Goal: Entertainment & Leisure: Consume media (video, audio)

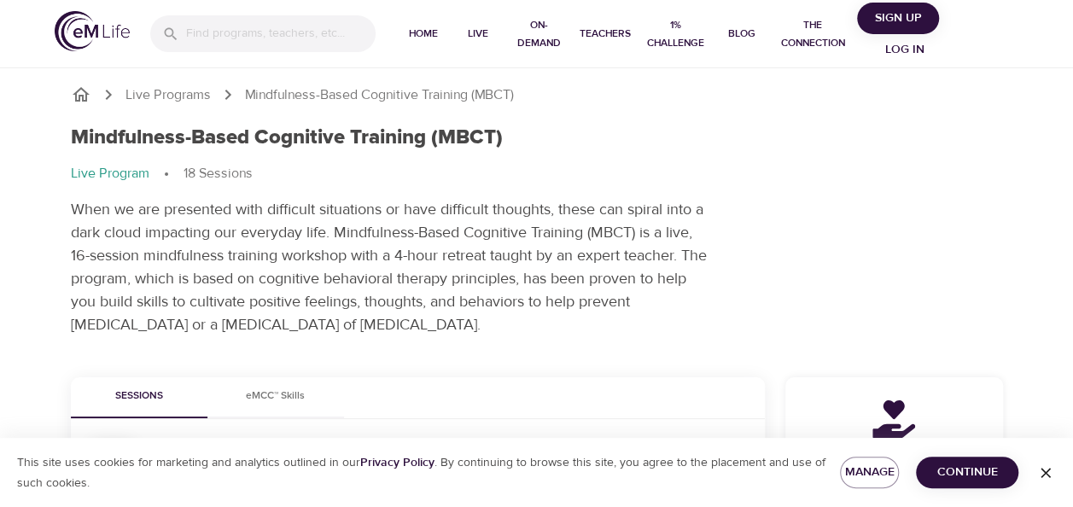
click at [948, 472] on span "Continue" at bounding box center [967, 472] width 75 height 21
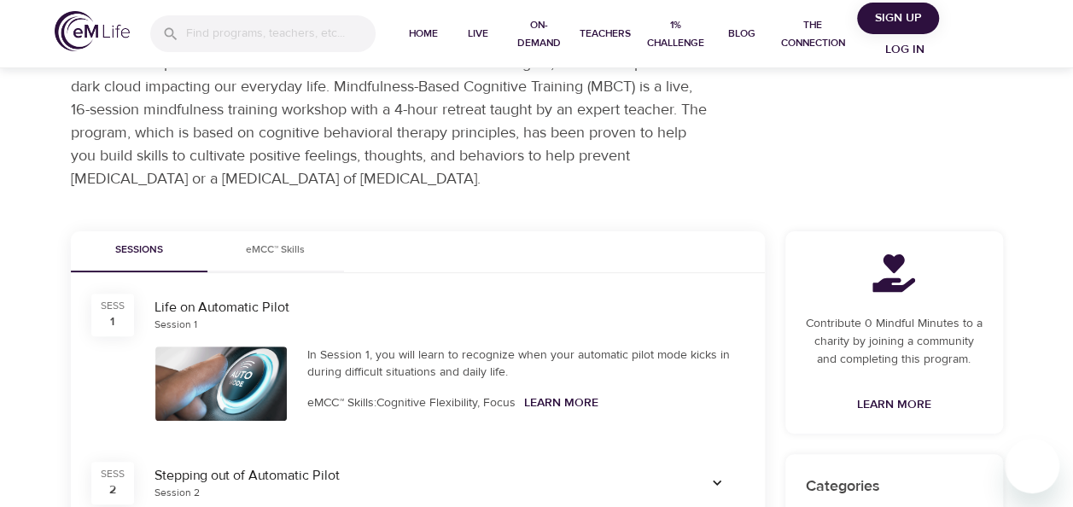
scroll to position [171, 0]
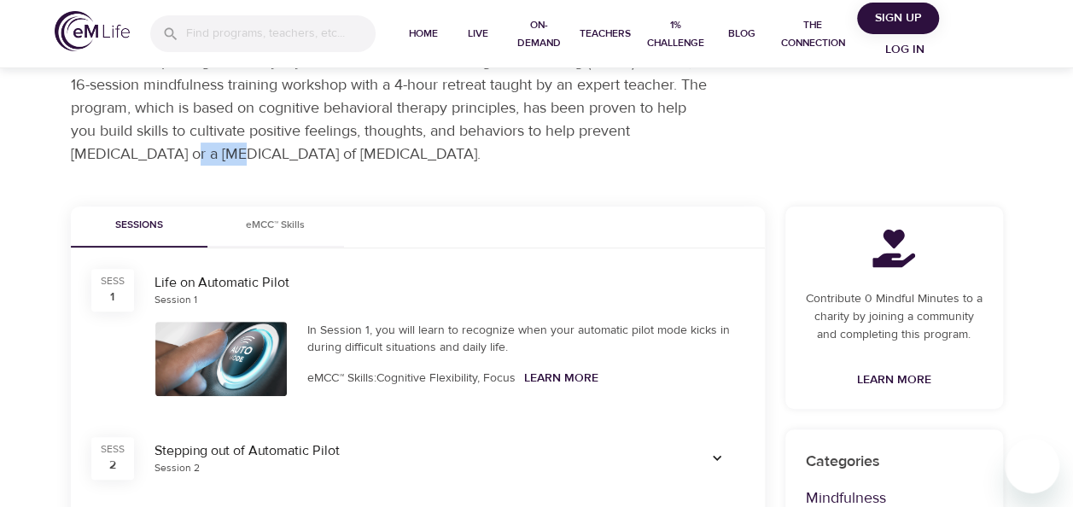
drag, startPoint x: 230, startPoint y: 155, endPoint x: 181, endPoint y: 151, distance: 48.8
click at [181, 151] on p "When we are presented with difficult situations or have difficult thoughts, the…" at bounding box center [391, 96] width 640 height 138
drag, startPoint x: 181, startPoint y: 151, endPoint x: 202, endPoint y: 150, distance: 21.4
copy p "[MEDICAL_DATA]"
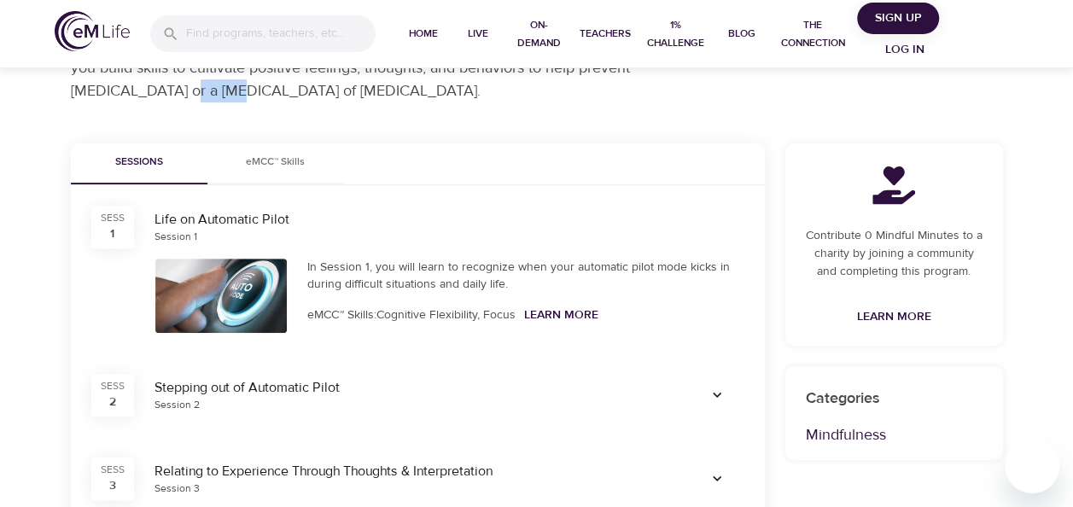
scroll to position [85, 0]
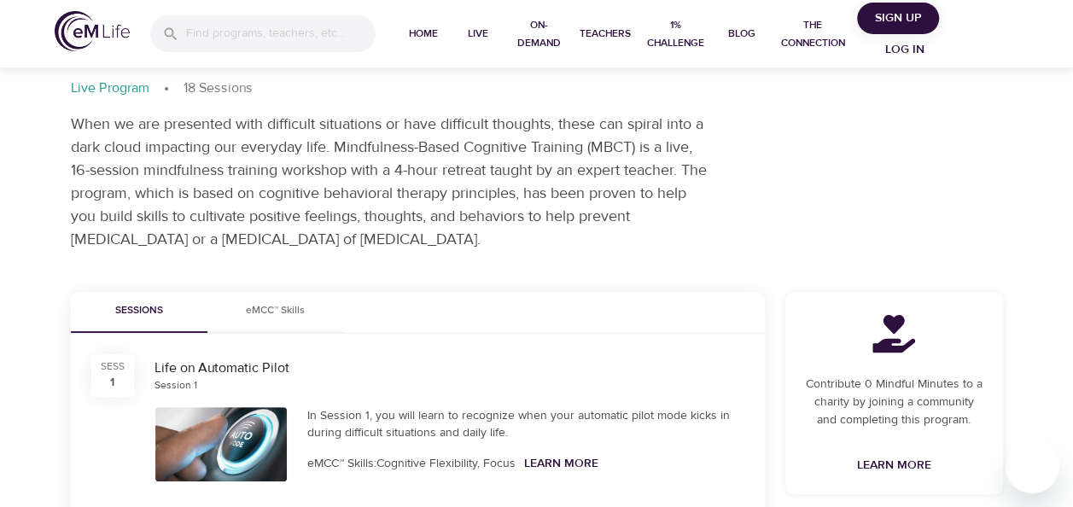
click at [557, 247] on p "When we are presented with difficult situations or have difficult thoughts, the…" at bounding box center [391, 182] width 640 height 138
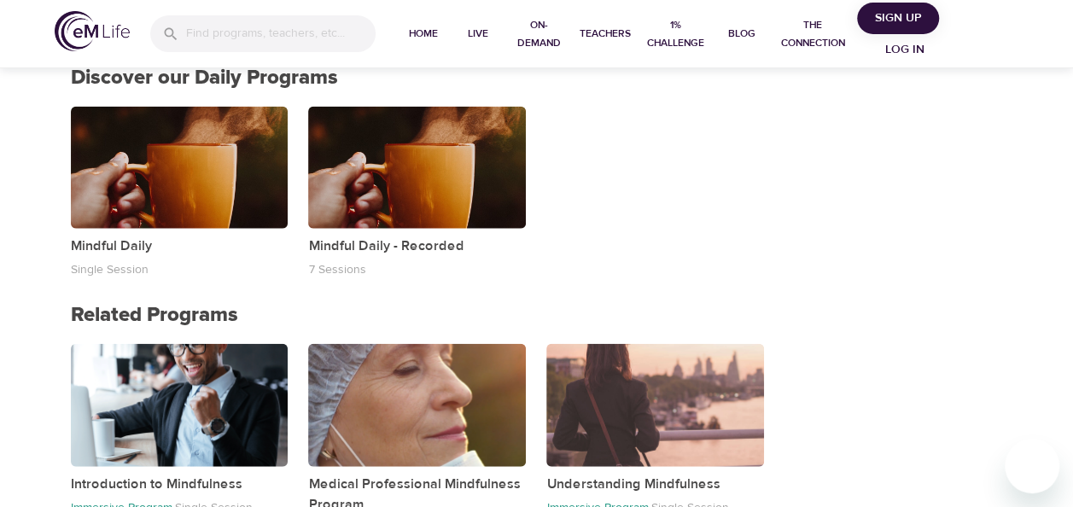
scroll to position [1963, 0]
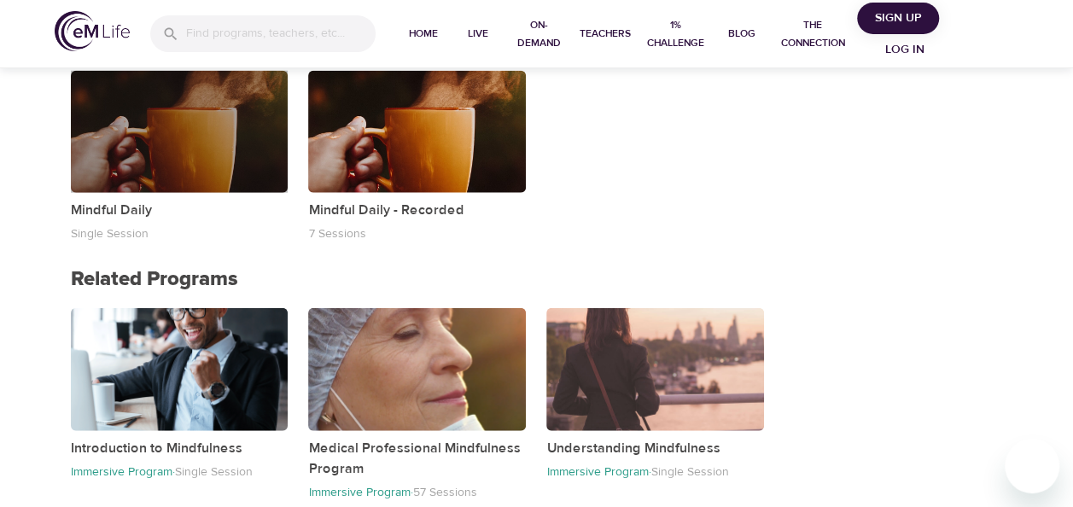
click at [197, 152] on div "button" at bounding box center [180, 132] width 218 height 122
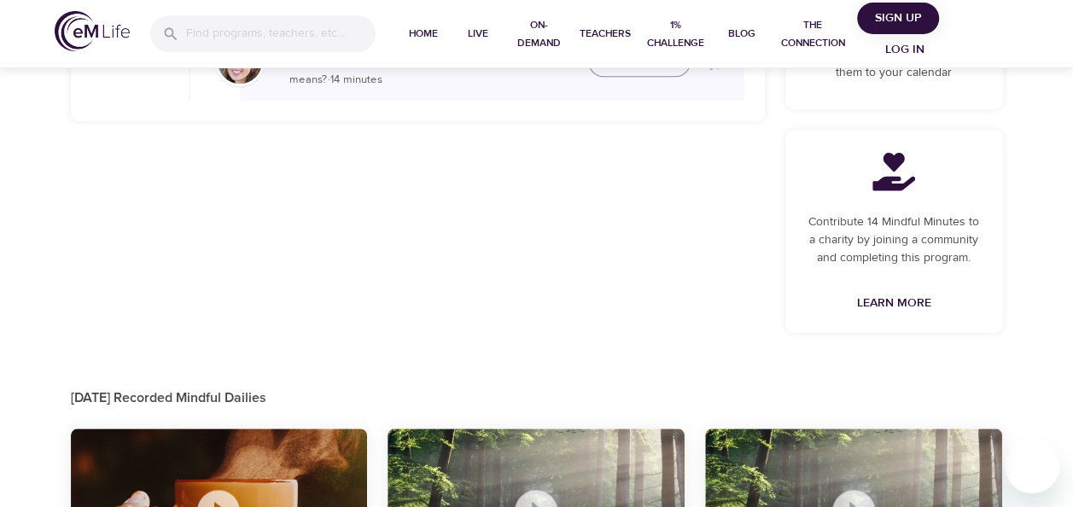
scroll to position [737, 0]
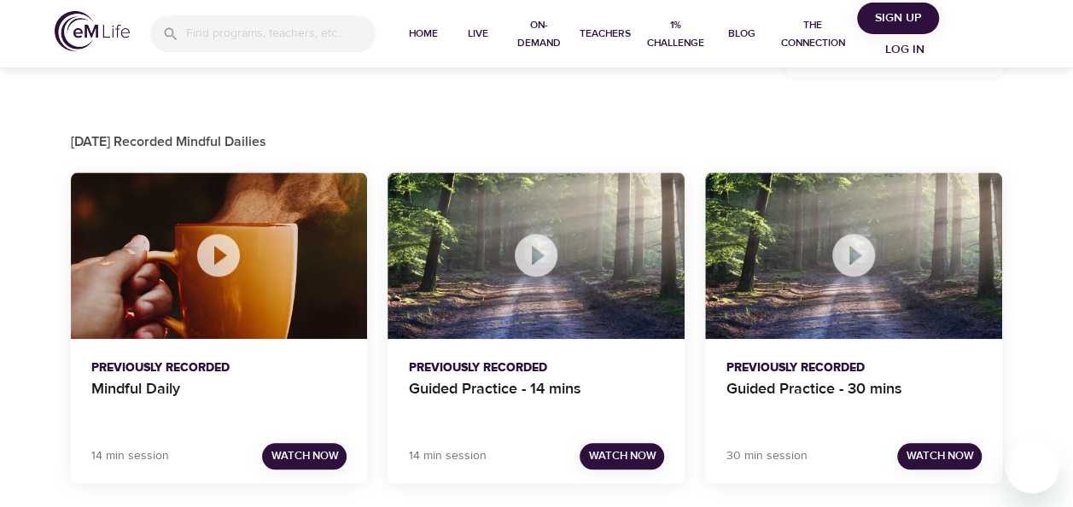
click at [524, 258] on icon at bounding box center [536, 255] width 43 height 43
click at [620, 452] on span "Watch Now" at bounding box center [621, 456] width 67 height 20
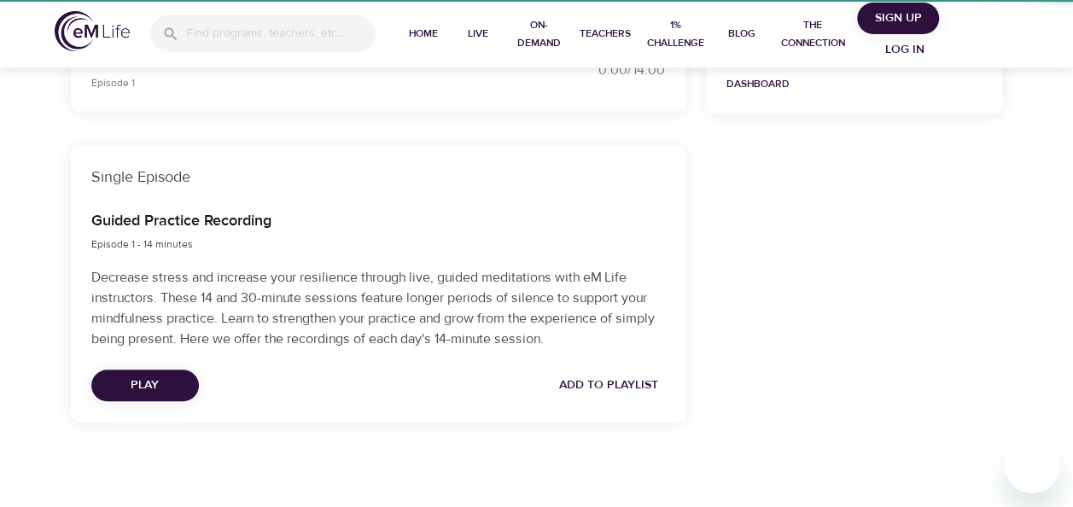
scroll to position [504, 0]
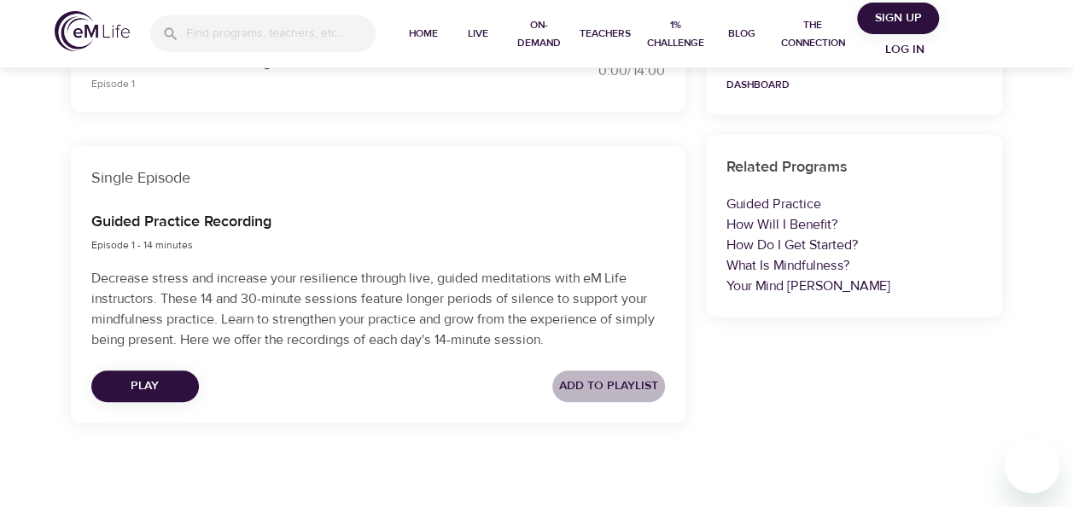
click at [640, 385] on span "Add to Playlist" at bounding box center [608, 386] width 99 height 21
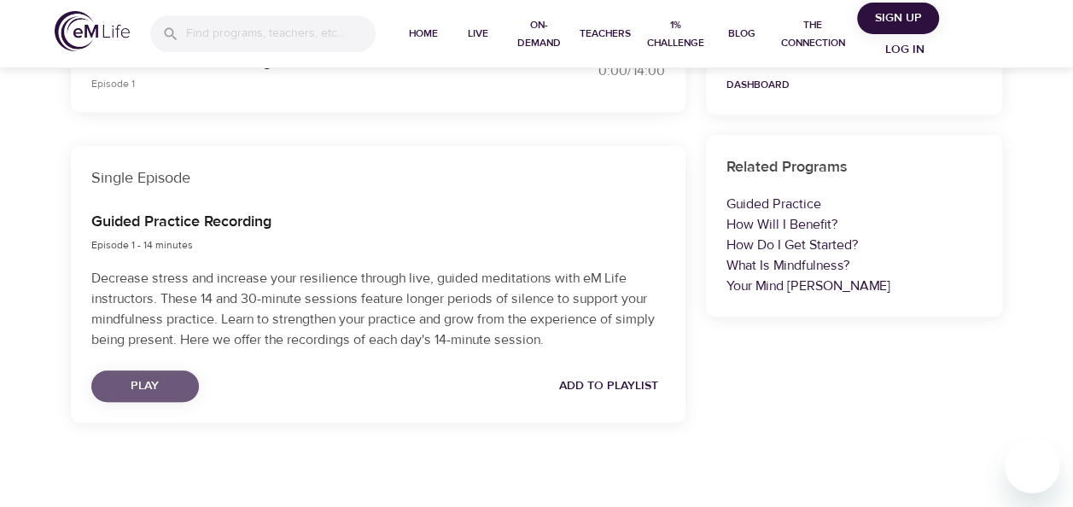
click at [137, 377] on span "Play" at bounding box center [145, 386] width 80 height 21
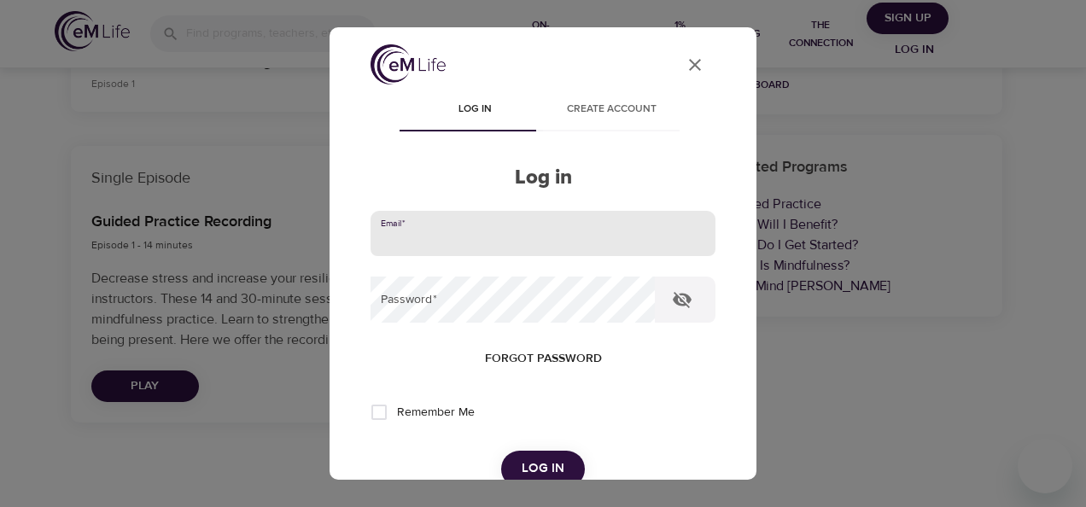
click at [428, 238] on input "email" at bounding box center [542, 234] width 345 height 46
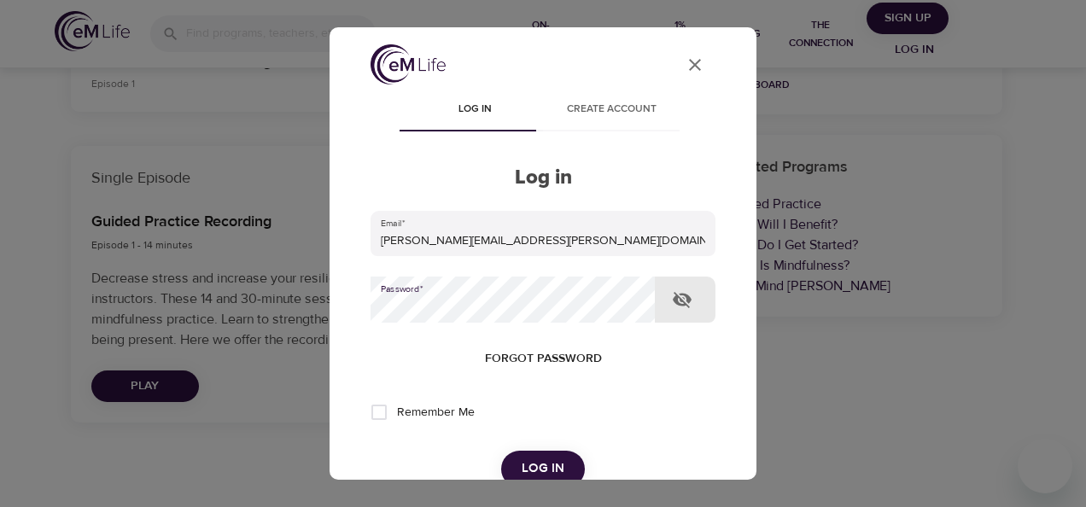
click at [501, 451] on button "Log in" at bounding box center [543, 469] width 84 height 36
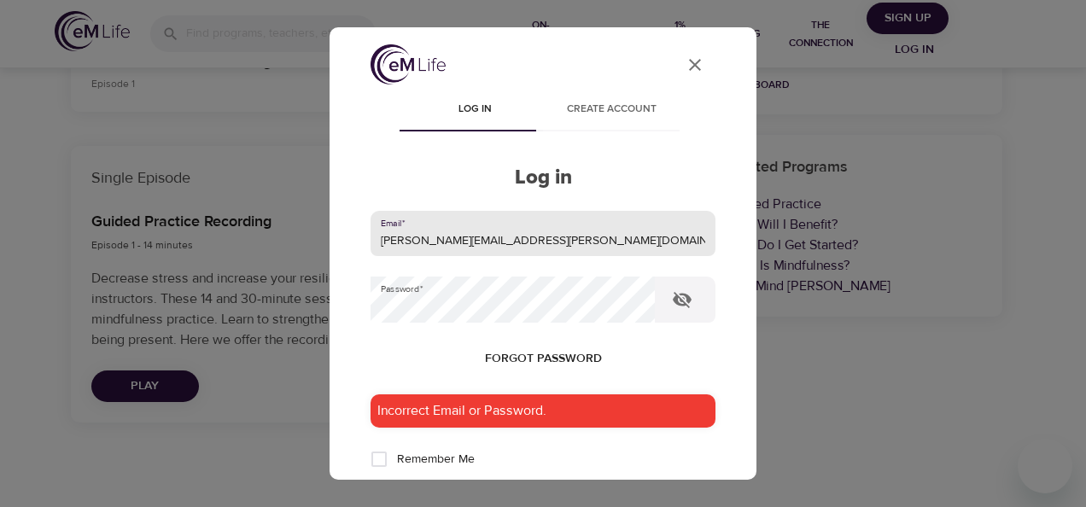
drag, startPoint x: 527, startPoint y: 237, endPoint x: 362, endPoint y: 237, distance: 165.6
click at [362, 237] on div "User Profile Log in Create account Log in Email   * [PERSON_NAME][EMAIL_ADDRESS…" at bounding box center [543, 434] width 386 height 781
type input "[EMAIL_ADDRESS][DOMAIN_NAME]"
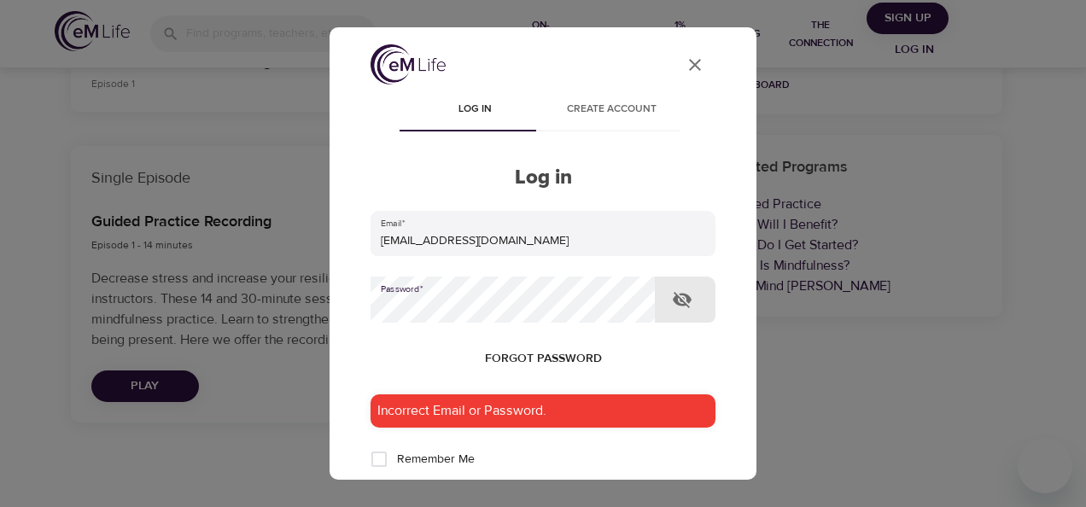
click at [370, 306] on div "User Profile Log in Create account Log in Email   * [EMAIL_ADDRESS][DOMAIN_NAME…" at bounding box center [543, 434] width 386 height 781
click at [501, 498] on button "Log in" at bounding box center [543, 516] width 84 height 36
click at [363, 306] on div "User Profile Log in Create account Log in Email   * [EMAIL_ADDRESS][DOMAIN_NAME…" at bounding box center [543, 434] width 386 height 781
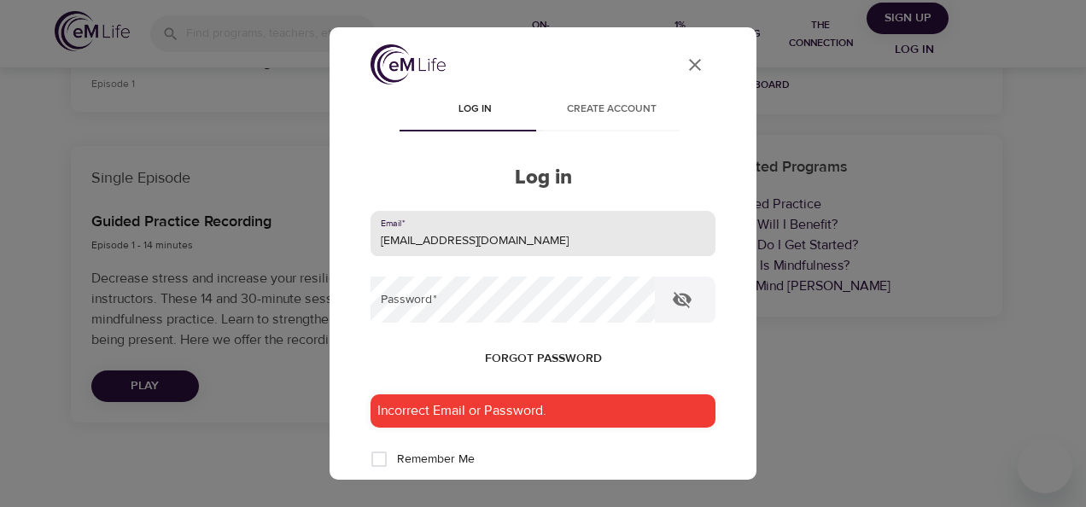
drag, startPoint x: 526, startPoint y: 237, endPoint x: 337, endPoint y: 236, distance: 188.6
click at [337, 236] on div "User Profile Log in Create account Log in Email   * [EMAIL_ADDRESS][DOMAIN_NAME…" at bounding box center [542, 253] width 427 height 452
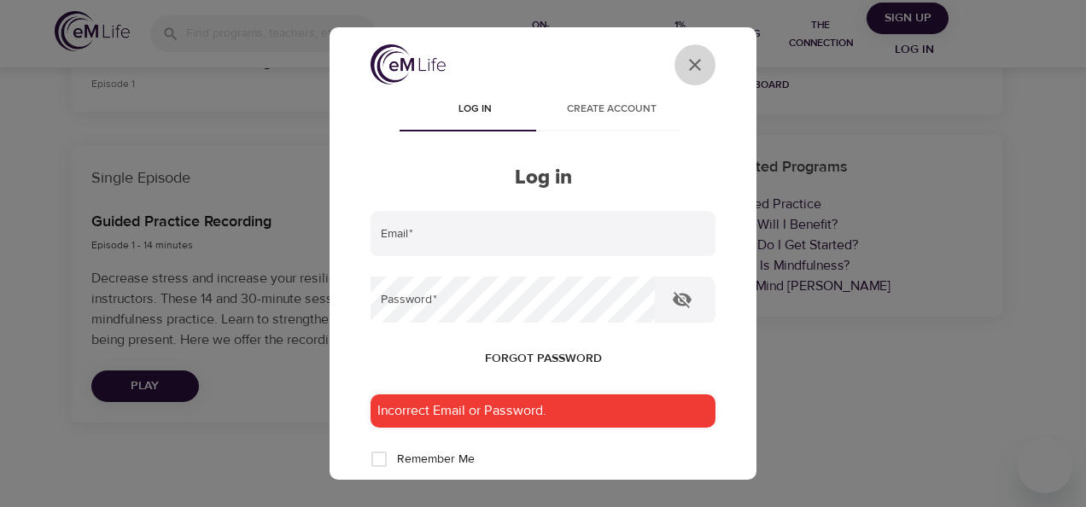
click at [689, 64] on icon "close" at bounding box center [695, 65] width 12 height 12
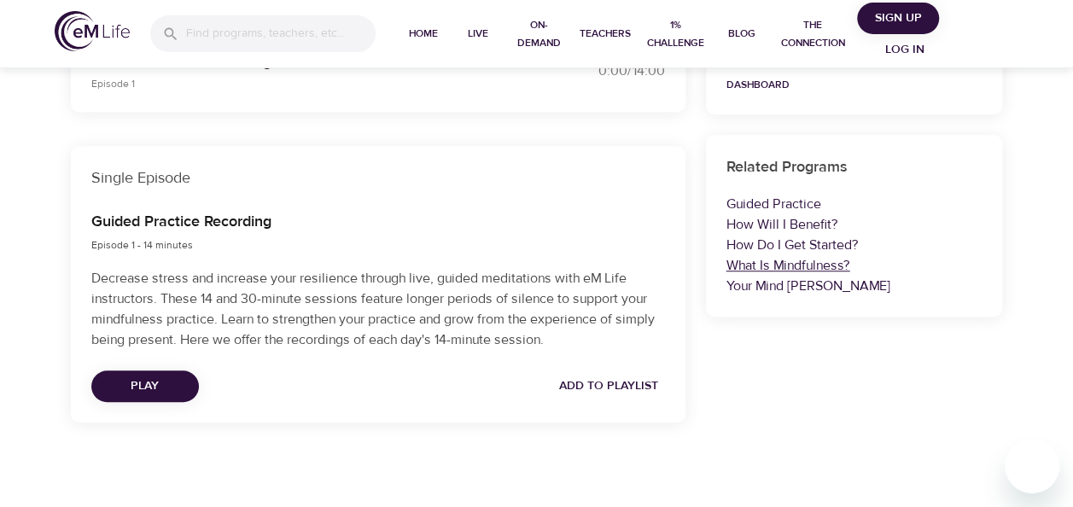
click at [836, 265] on link "What Is Mindfulness?" at bounding box center [788, 265] width 124 height 17
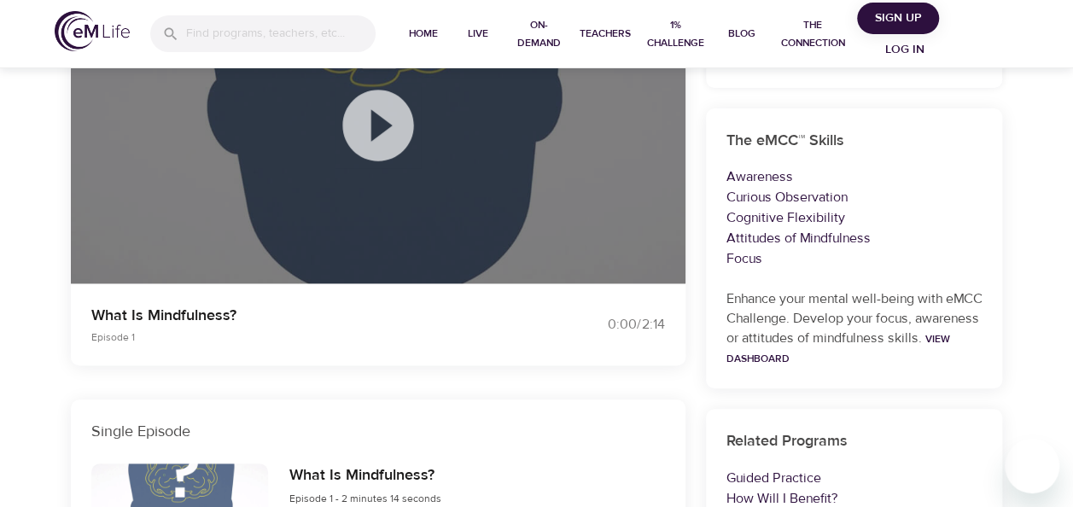
scroll to position [256, 0]
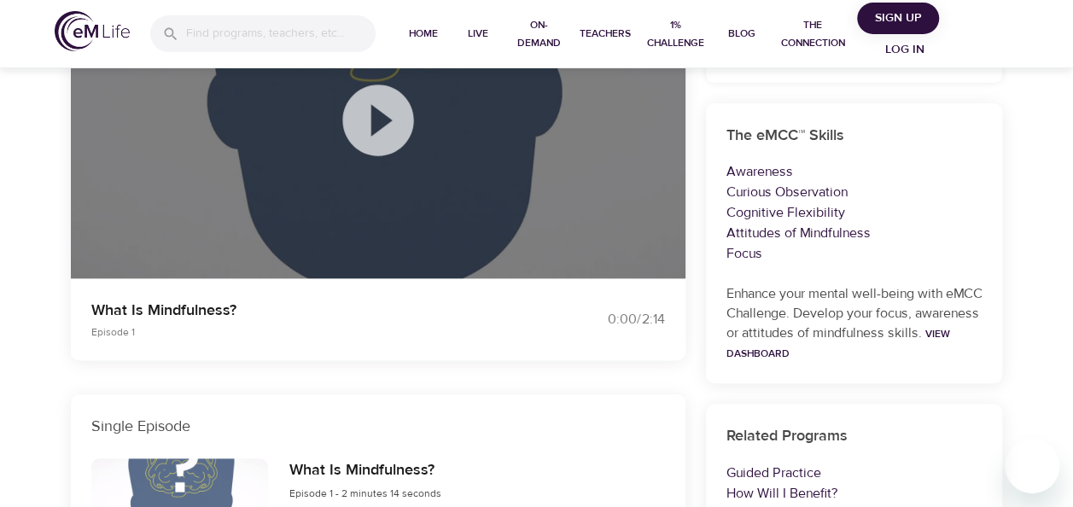
click at [381, 131] on icon at bounding box center [377, 120] width 71 height 71
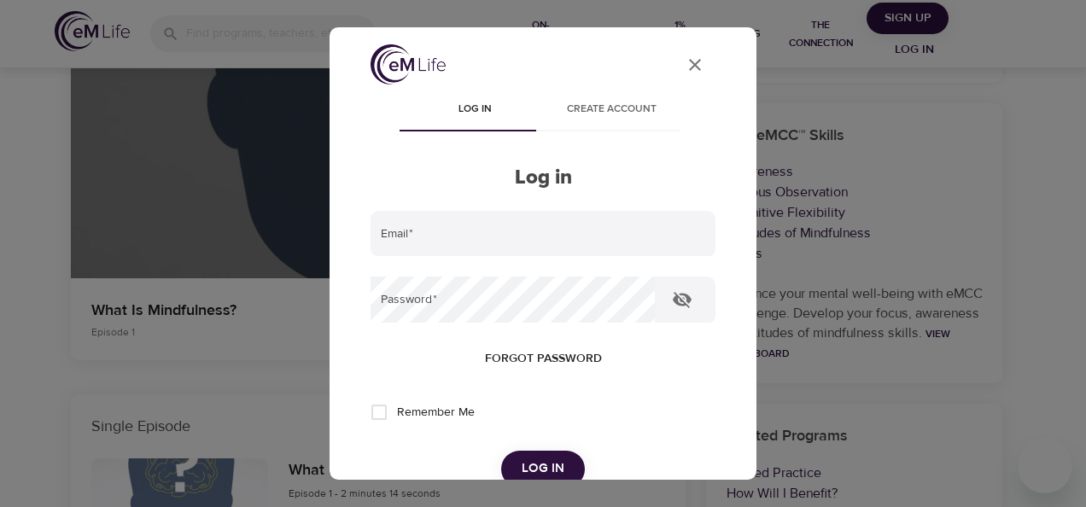
click at [685, 67] on icon "User Profile" at bounding box center [695, 65] width 20 height 20
